Goal: Task Accomplishment & Management: Complete application form

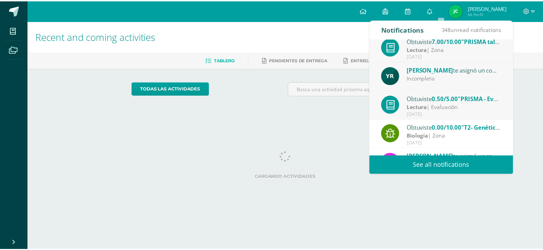
scroll to position [93, 0]
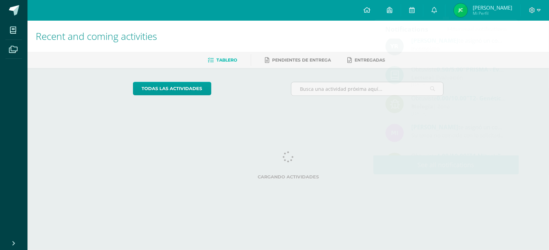
click at [219, 33] on h1 "Recent and coming activities" at bounding box center [288, 36] width 505 height 31
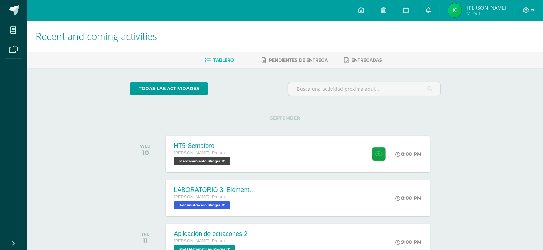
click at [431, 10] on icon at bounding box center [428, 10] width 5 height 6
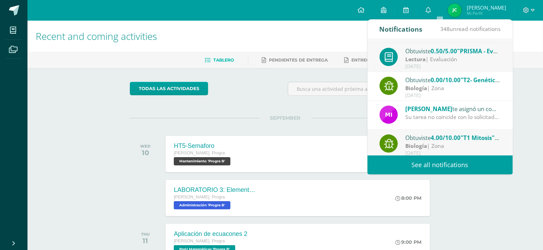
scroll to position [114, 0]
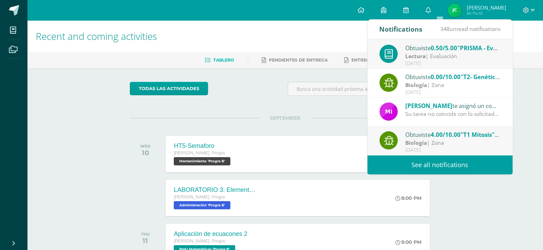
click at [442, 110] on div "Su tarea no coincide con lo solicitado, solo coloco información" at bounding box center [454, 114] width 96 height 8
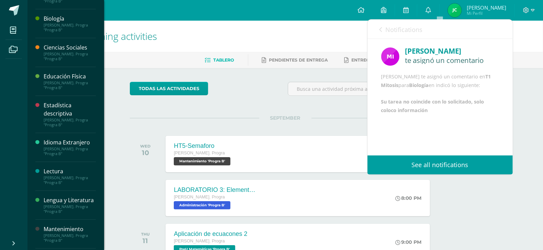
scroll to position [0, 0]
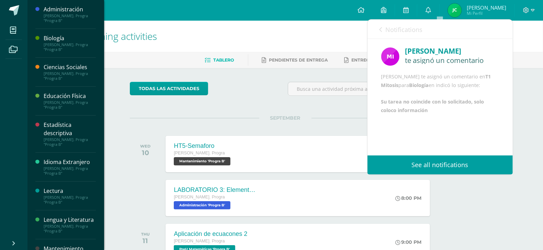
click at [75, 49] on div "[PERSON_NAME]. Progra "Progra B"" at bounding box center [70, 47] width 52 height 10
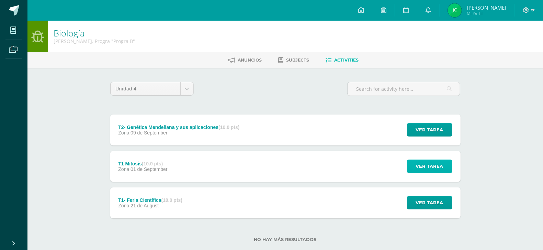
click at [421, 171] on span "Ver tarea" at bounding box center [429, 166] width 27 height 13
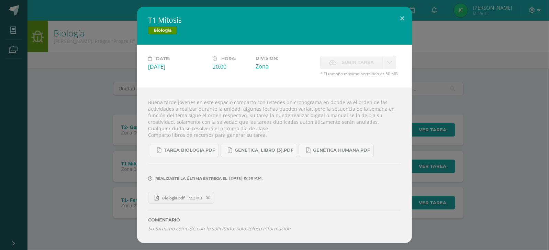
click at [181, 197] on span "Biologia.pdf" at bounding box center [173, 197] width 29 height 5
click at [498, 89] on div "T1 Mitosis Biología Date: Monday 01 de September Hora: 20:00 Division: Zona" at bounding box center [275, 125] width 544 height 236
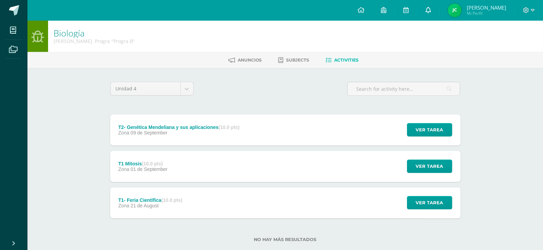
click at [439, 4] on link at bounding box center [429, 10] width 22 height 21
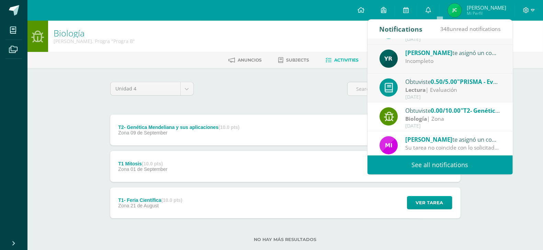
scroll to position [114, 0]
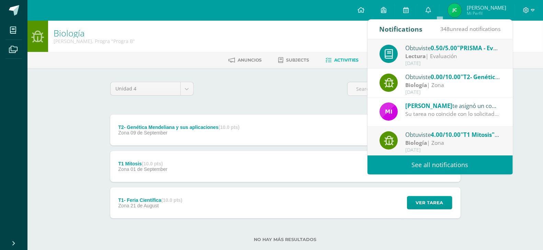
click at [467, 85] on div "Biología | Zona" at bounding box center [454, 85] width 96 height 8
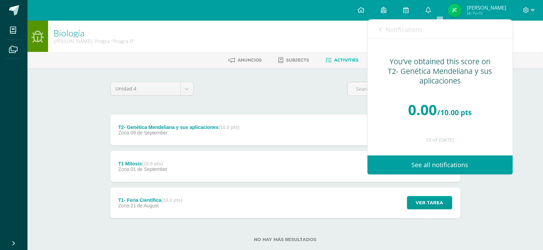
click at [381, 30] on icon at bounding box center [381, 29] width 3 height 5
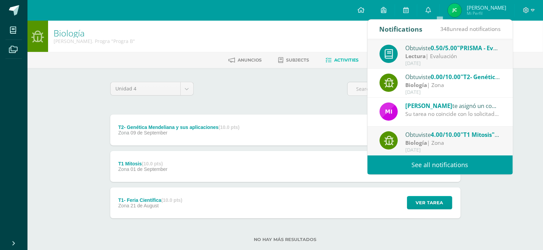
click at [433, 140] on div "Biología | Zona" at bounding box center [454, 143] width 96 height 8
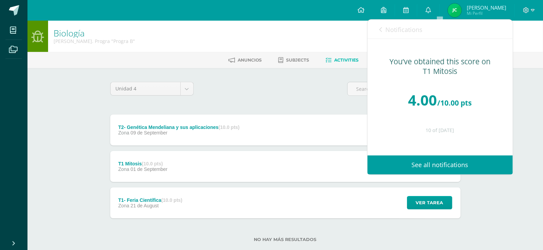
click at [187, 71] on div "Unidad 4 Unidad 1 Unidad 2 Unidad 3 Unidad 4 T2- Genética Mendeliana y sus apli…" at bounding box center [286, 166] width 378 height 196
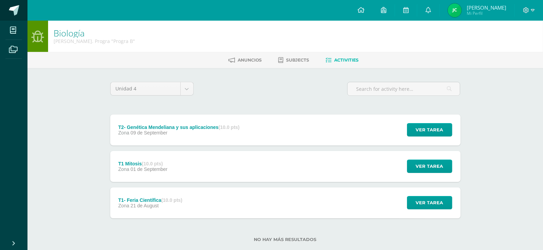
click at [13, 10] on span at bounding box center [14, 10] width 10 height 10
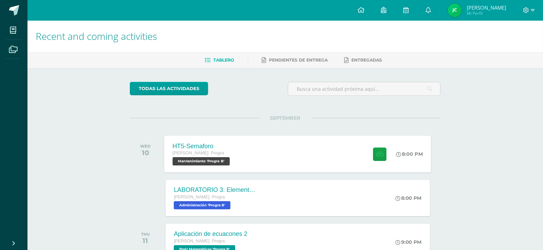
click at [300, 159] on div "HT5-Semaforo [PERSON_NAME]. Progra Mantenimiento 'Progra B' 8:00 PM HT5-[GEOGRA…" at bounding box center [298, 153] width 267 height 37
click at [489, 8] on span "[PERSON_NAME]" at bounding box center [487, 7] width 40 height 7
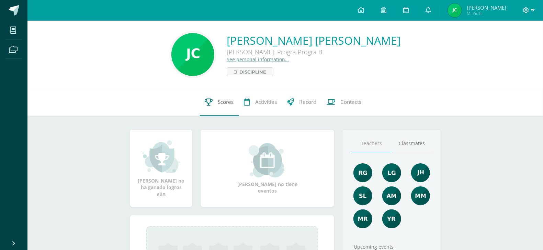
click at [210, 105] on icon at bounding box center [209, 101] width 8 height 7
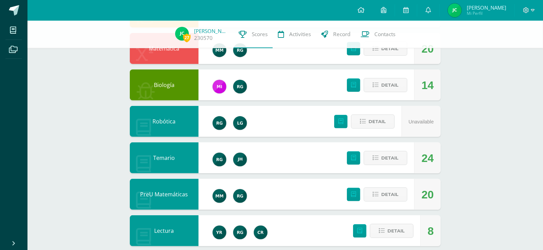
scroll to position [129, 0]
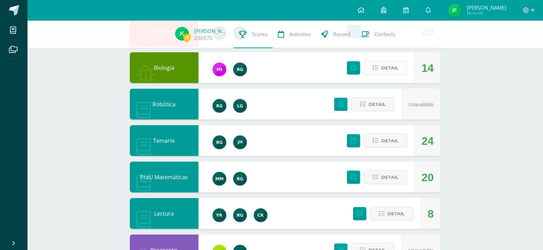
click at [386, 66] on span "Detail" at bounding box center [389, 68] width 17 height 13
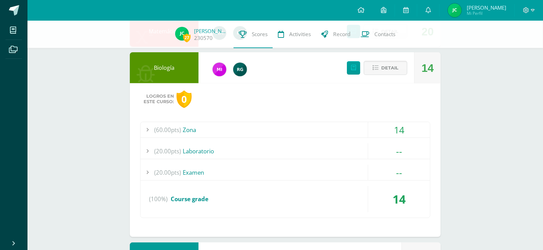
click at [159, 130] on span "(60.00pts)" at bounding box center [167, 129] width 27 height 15
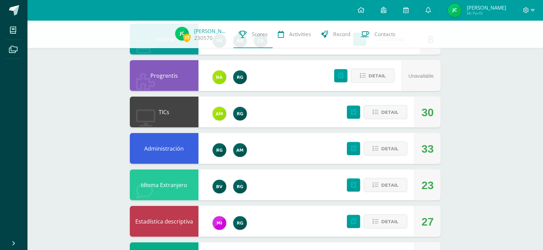
scroll to position [513, 0]
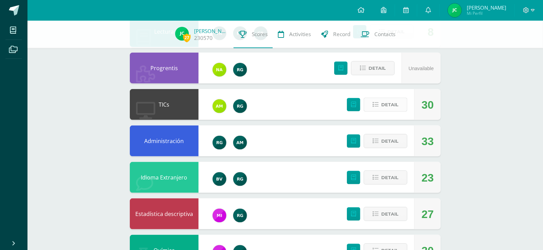
click at [382, 107] on span "Detail" at bounding box center [389, 104] width 17 height 13
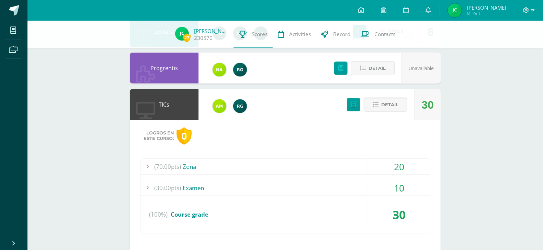
click at [161, 167] on span "(70.00pts)" at bounding box center [167, 166] width 27 height 15
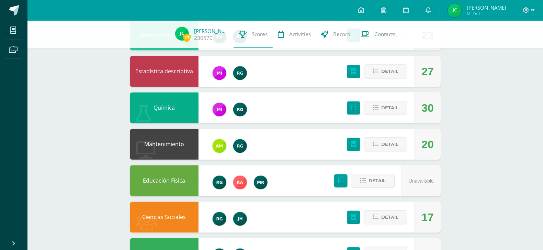
scroll to position [789, 0]
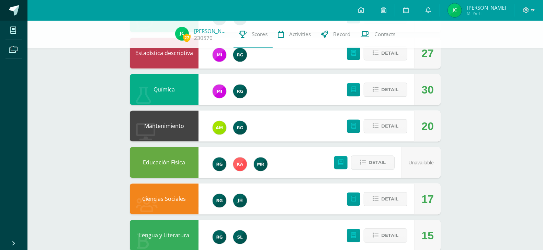
click at [15, 8] on span at bounding box center [14, 10] width 10 height 10
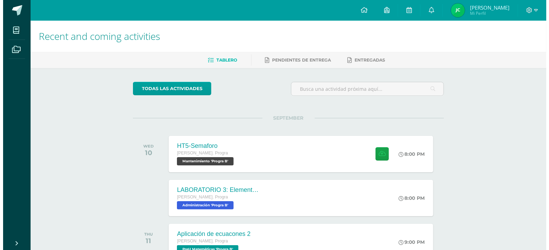
scroll to position [32, 0]
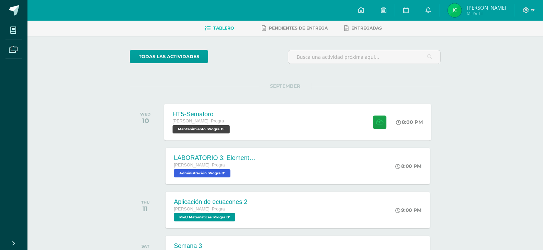
click at [320, 114] on div "HT5-Semaforo [PERSON_NAME]. Progra Mantenimiento 'Progra B' 8:00 PM HT5-[GEOGRA…" at bounding box center [298, 121] width 267 height 37
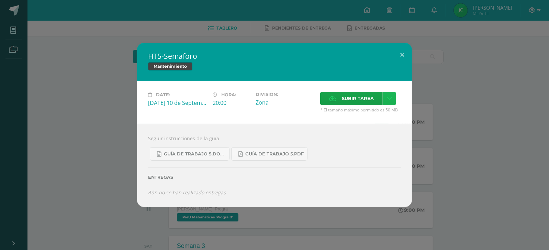
click at [385, 100] on link at bounding box center [389, 98] width 13 height 13
click at [353, 116] on link "Subir enlace" at bounding box center [365, 113] width 69 height 11
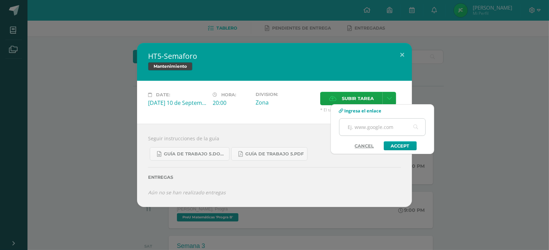
click at [375, 131] on input "text" at bounding box center [383, 127] width 86 height 17
paste input "[URL][DOMAIN_NAME]"
type input "[URL][DOMAIN_NAME]"
click at [393, 141] on link "Accept" at bounding box center [400, 145] width 33 height 9
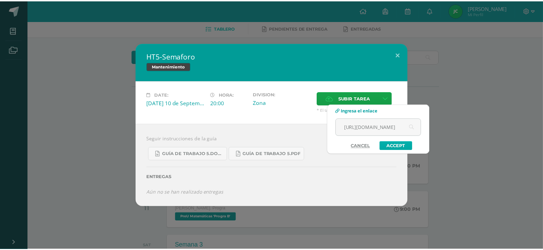
scroll to position [0, 0]
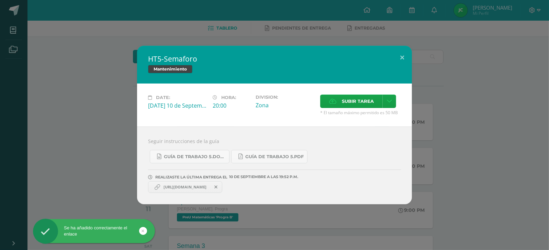
click at [472, 134] on div "HT5-Semaforo Mantenimiento Date: [DATE] 10 de September Hora: 20:00 Division: Z…" at bounding box center [275, 125] width 544 height 158
